Goal: Navigation & Orientation: Find specific page/section

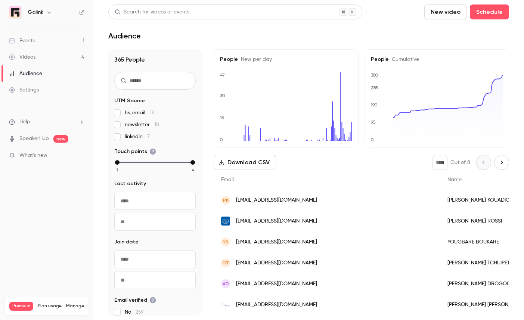
click at [46, 40] on link "Events 1" at bounding box center [46, 41] width 93 height 16
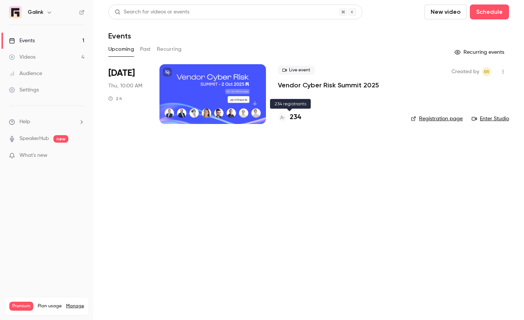
click at [295, 114] on h4 "234" at bounding box center [295, 118] width 11 height 10
